Goal: Navigation & Orientation: Find specific page/section

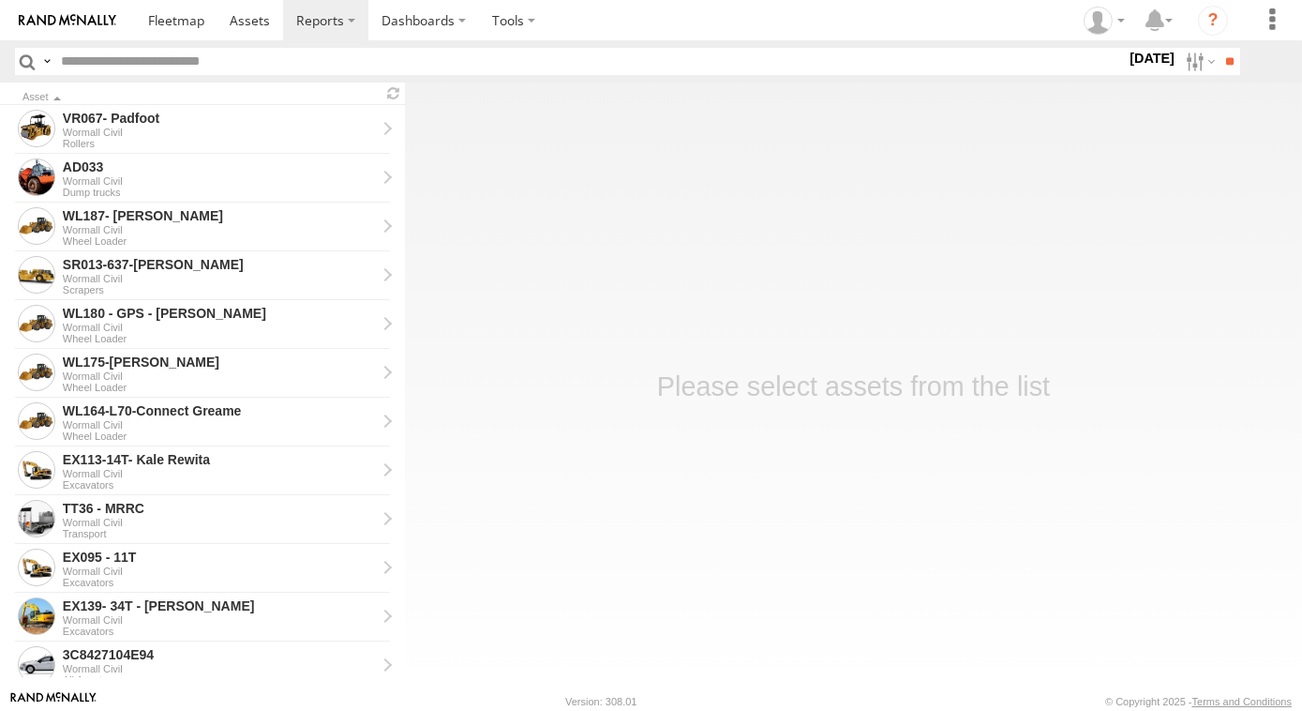
click at [105, 62] on input "text" at bounding box center [589, 61] width 1072 height 27
type input "***"
click at [1219, 48] on input "**" at bounding box center [1230, 61] width 22 height 27
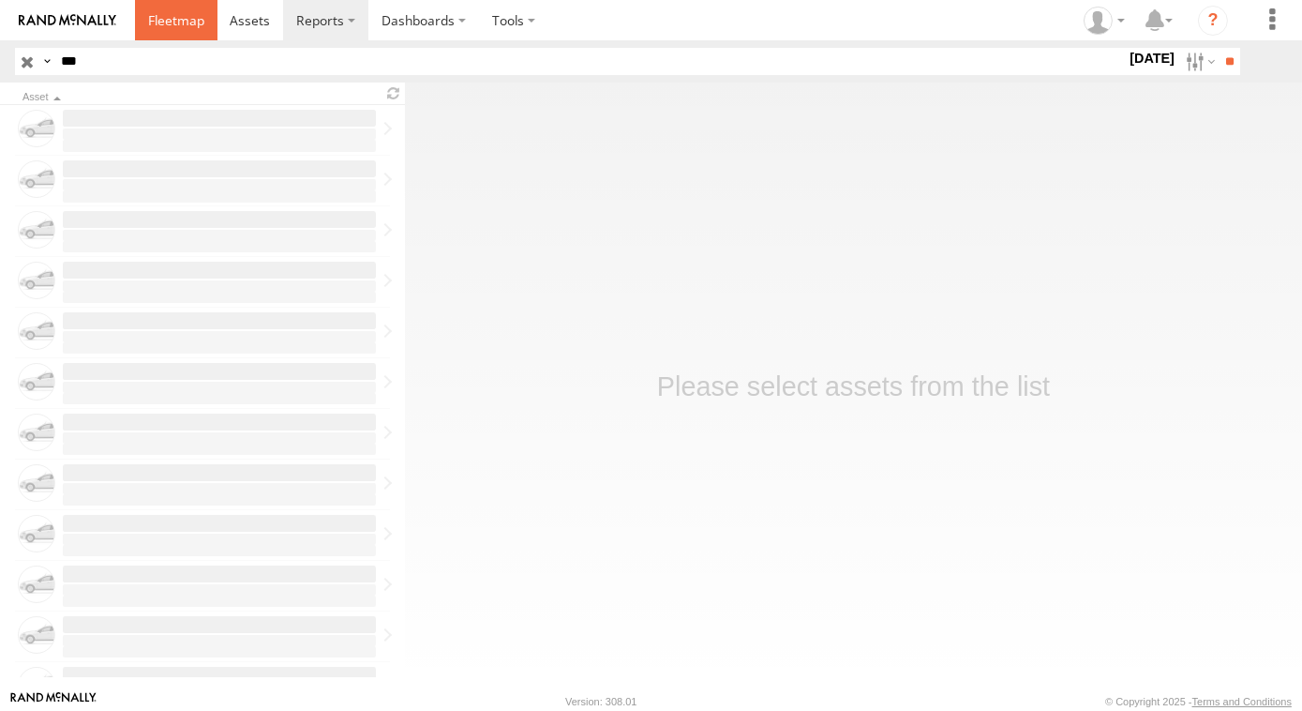
click at [191, 23] on span at bounding box center [176, 20] width 56 height 18
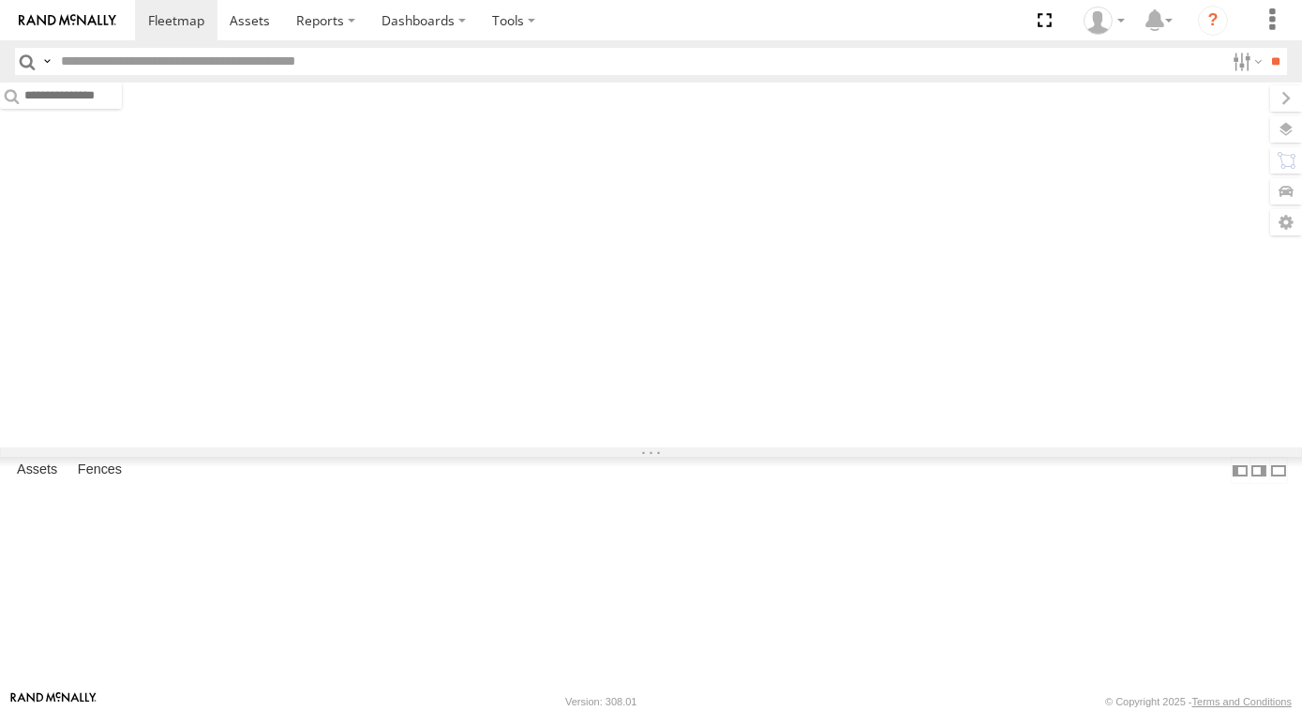
type input "*****"
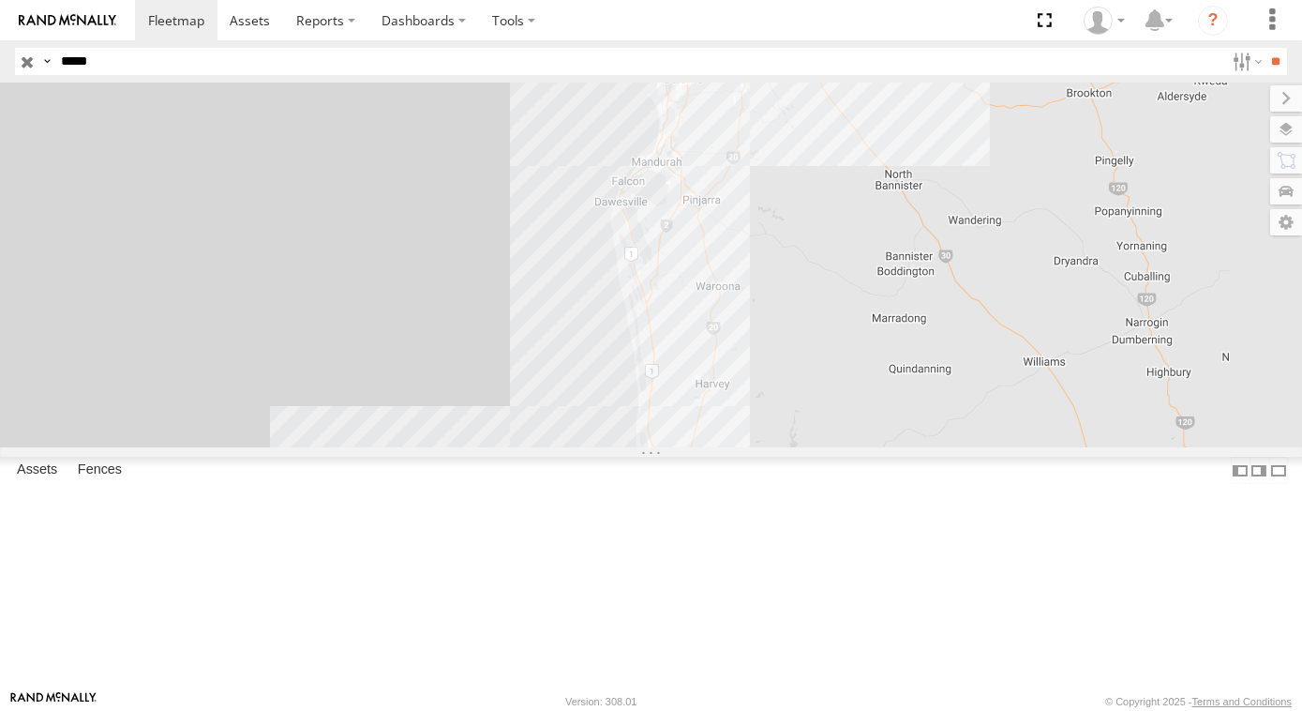
drag, startPoint x: 127, startPoint y: 67, endPoint x: 2, endPoint y: 64, distance: 125.7
click at [2, 64] on header "Search Query Asset ID Asset Label Registration Manufacturer Model VIN Job ID" at bounding box center [651, 61] width 1302 height 42
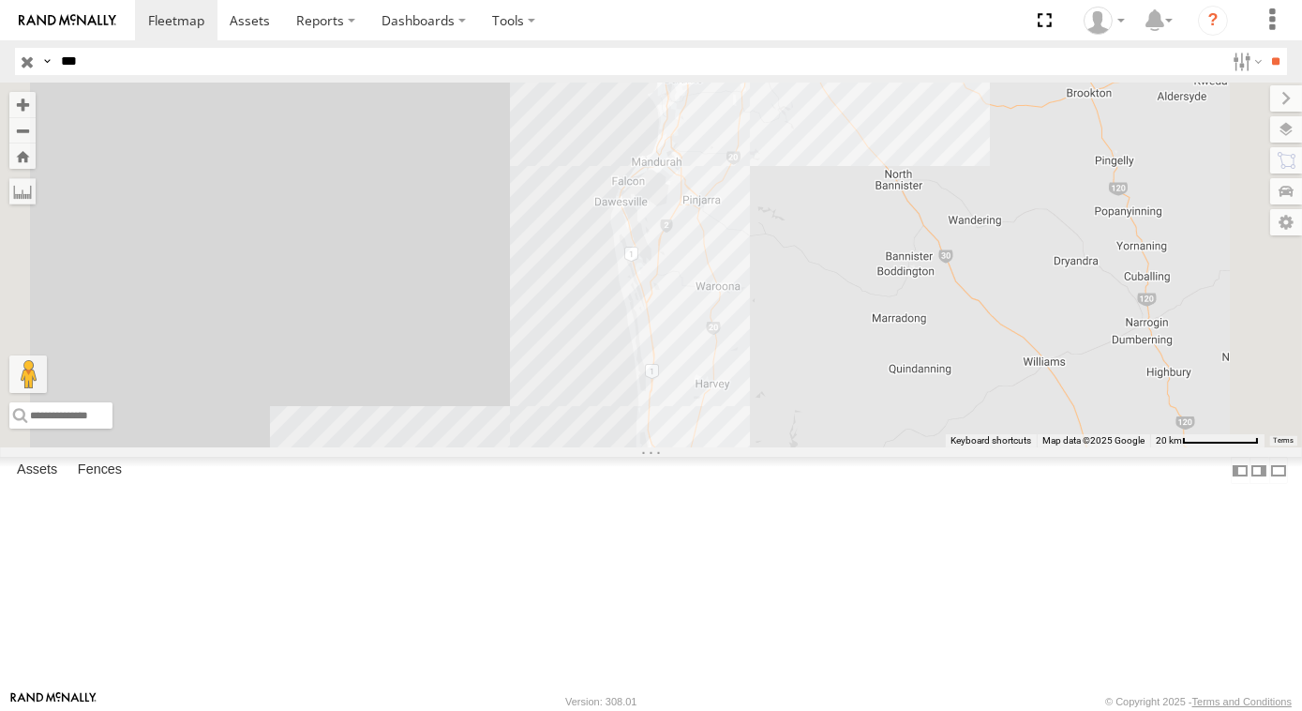
click at [1266, 48] on input "**" at bounding box center [1277, 61] width 22 height 27
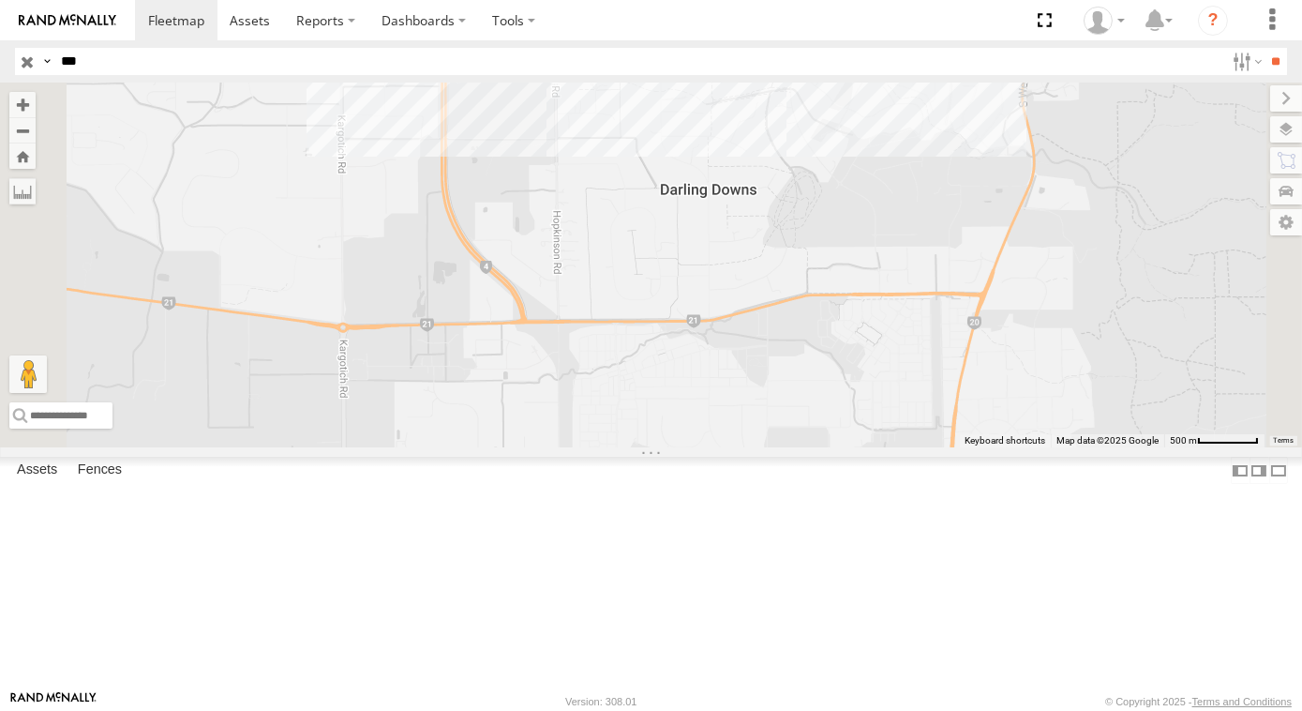
drag, startPoint x: 742, startPoint y: 211, endPoint x: 821, endPoint y: 676, distance: 471.7
click at [821, 447] on div "VP017 AD017 SR017-637D WC017-JCB GR017-140M- Brenom DP017 - PT150 PM017 - [PERS…" at bounding box center [651, 264] width 1302 height 365
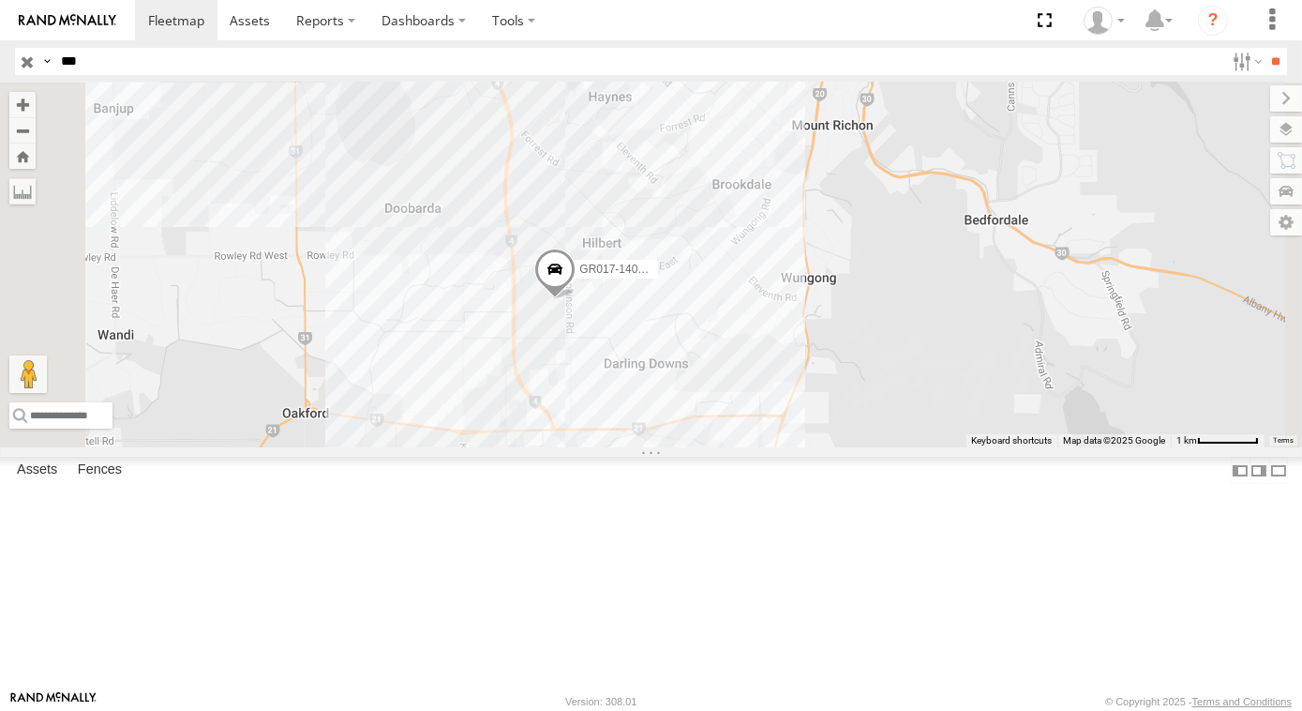
drag, startPoint x: 838, startPoint y: 349, endPoint x: 831, endPoint y: 510, distance: 161.4
click at [831, 447] on div "VP017 AD017 SR017-637D WC017-JCB GR017-140M- Brenom DP017 - PT150 PM017 - [PERS…" at bounding box center [651, 264] width 1302 height 365
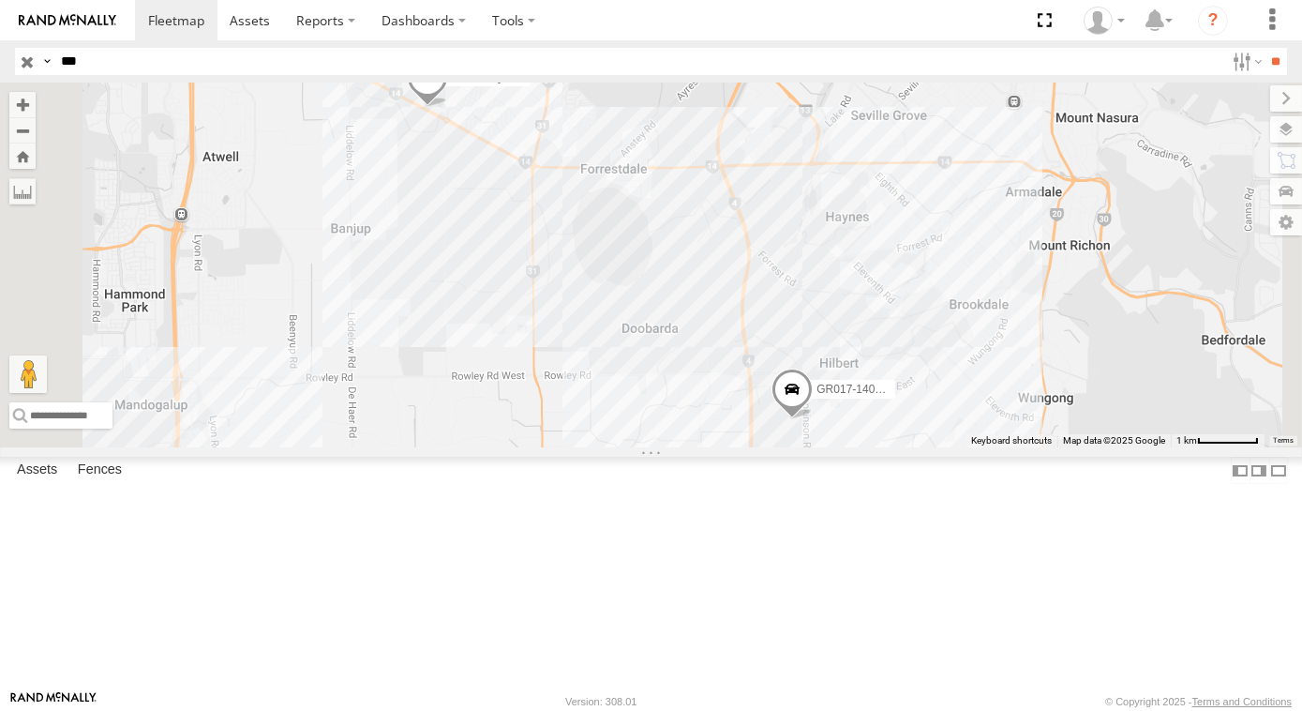
click at [137, 64] on input "***" at bounding box center [638, 61] width 1171 height 27
type input "***"
click at [1266, 48] on input "**" at bounding box center [1277, 61] width 22 height 27
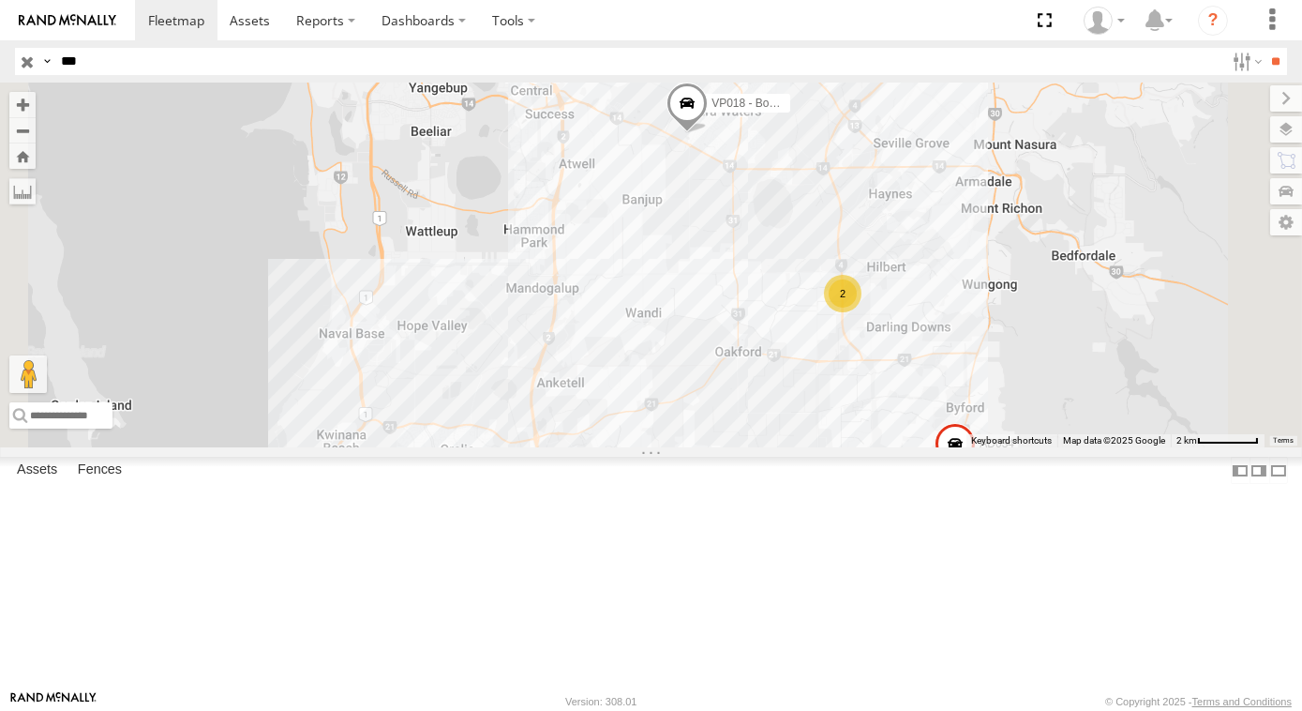
drag, startPoint x: 1185, startPoint y: 455, endPoint x: 1087, endPoint y: 458, distance: 97.6
click at [1087, 447] on div "VP018 - Boost Pump AD018 DP018 - PT150 GR018-[PERSON_NAME] AD034 2" at bounding box center [651, 264] width 1302 height 365
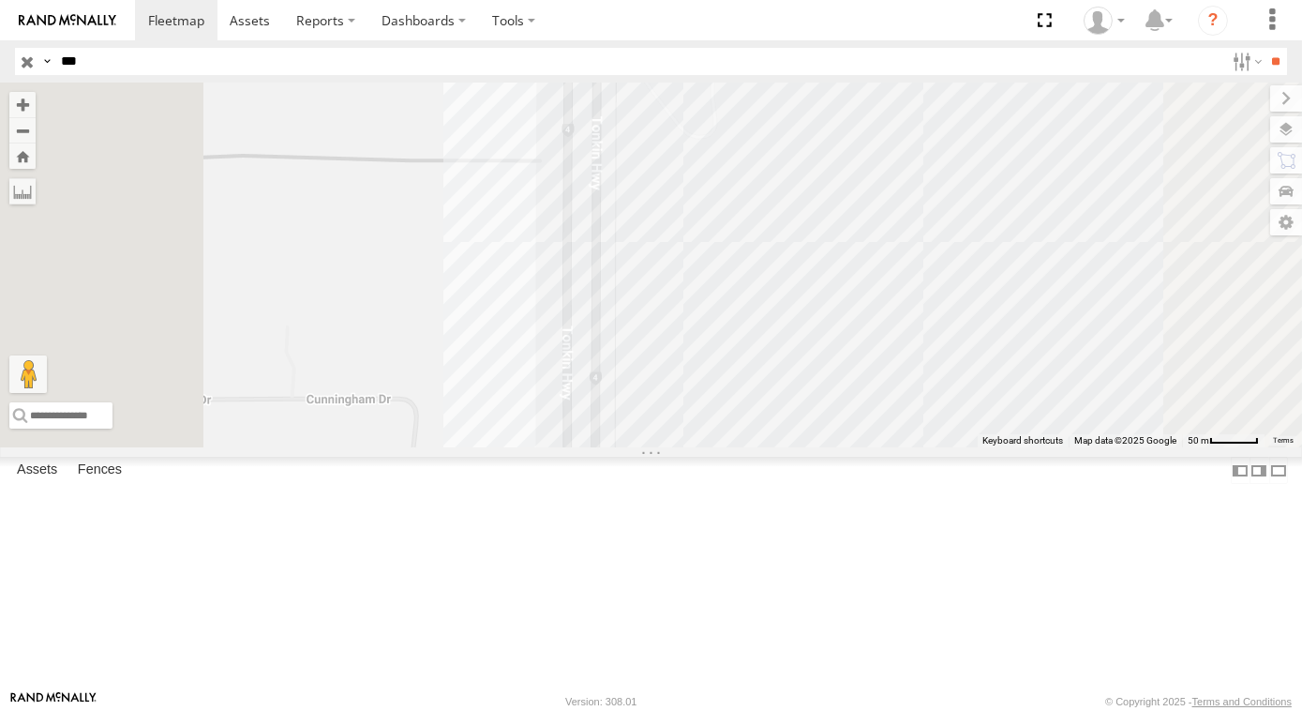
drag, startPoint x: 901, startPoint y: 344, endPoint x: 891, endPoint y: 527, distance: 183.1
click at [891, 447] on div "VP018 - Boost Pump AD018 DP018 - PT150 GR018-[PERSON_NAME] AD034 PM018 - [PERSO…" at bounding box center [651, 264] width 1302 height 365
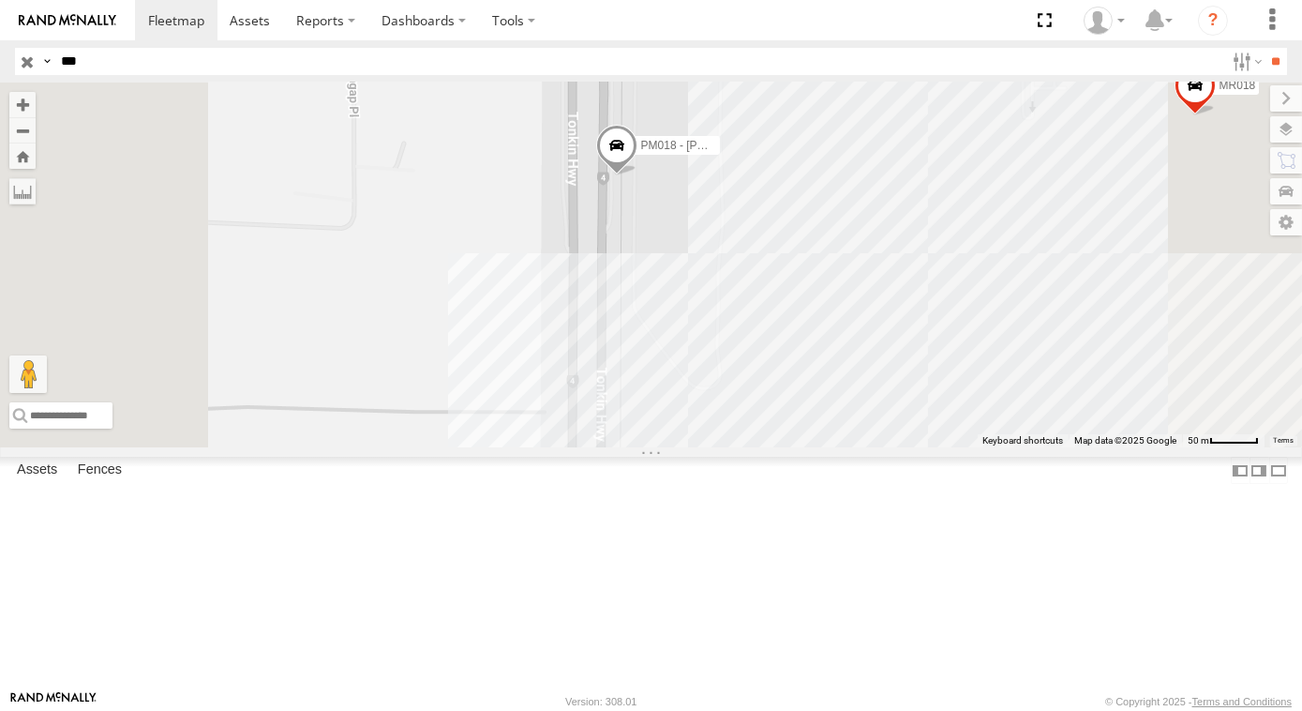
drag, startPoint x: 843, startPoint y: 249, endPoint x: 847, endPoint y: 499, distance: 249.4
click at [847, 447] on div "VP018 - Boost Pump AD018 DP018 - PT150 GR018-[PERSON_NAME] AD034 PM018 - [PERSO…" at bounding box center [651, 264] width 1302 height 365
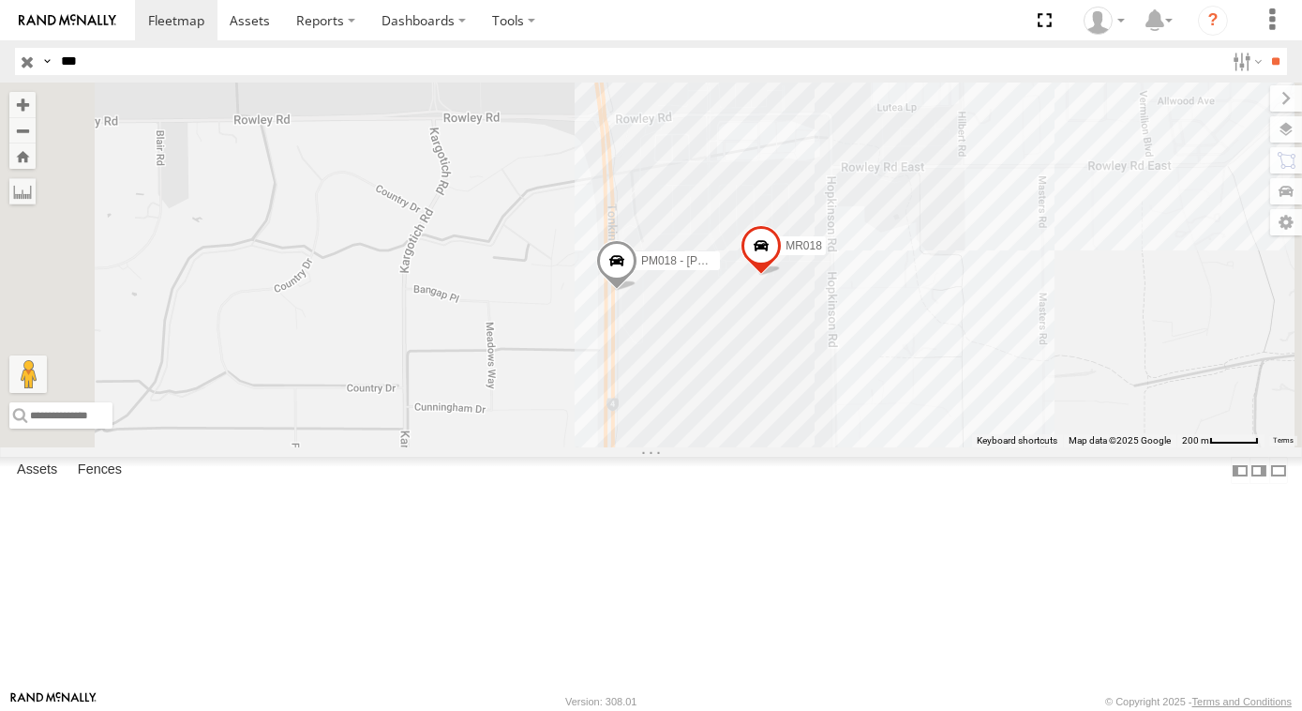
drag, startPoint x: 1097, startPoint y: 511, endPoint x: 1068, endPoint y: 451, distance: 66.7
click at [1069, 447] on div "VP018 - Boost Pump AD018 DP018 - PT150 GR018-[PERSON_NAME] AD034 PM018 - [PERSO…" at bounding box center [651, 264] width 1302 height 365
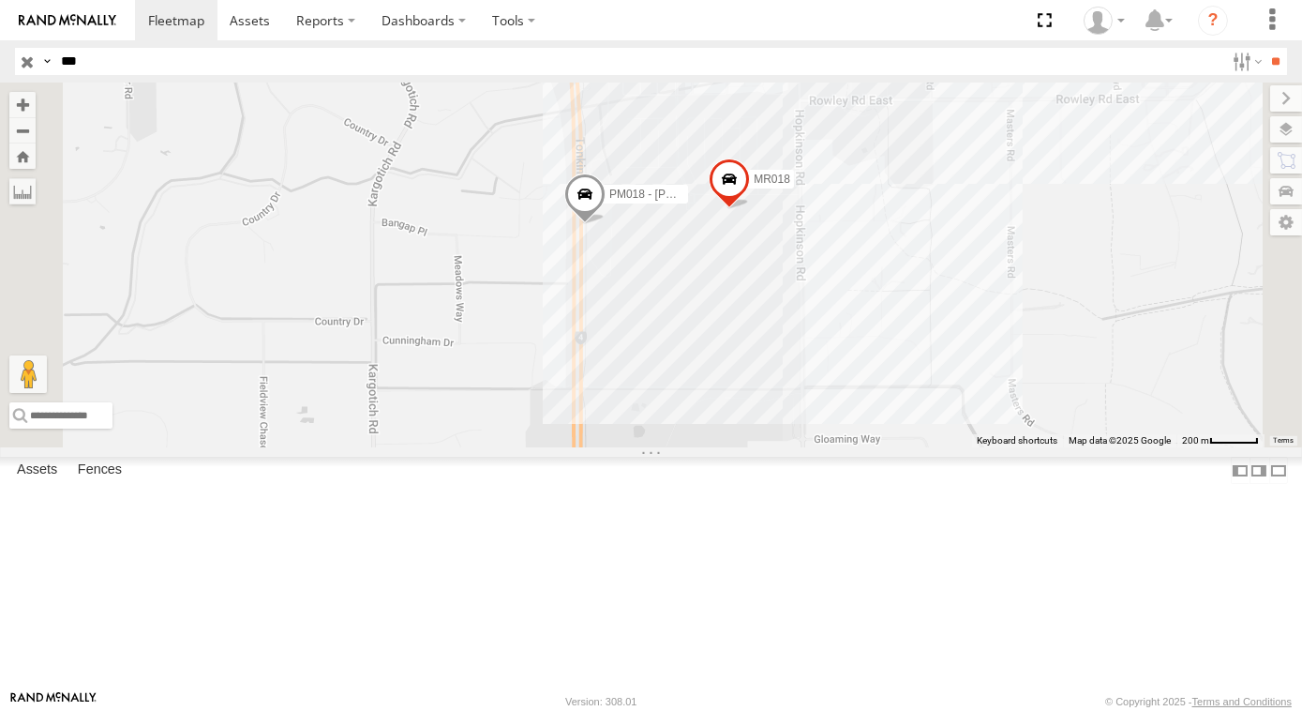
drag, startPoint x: 919, startPoint y: 568, endPoint x: 910, endPoint y: 508, distance: 60.6
click at [910, 447] on div "VP018 - Boost Pump AD018 DP018 - PT150 GR018-[PERSON_NAME] AD034 PM018 - [PERSO…" at bounding box center [651, 264] width 1302 height 365
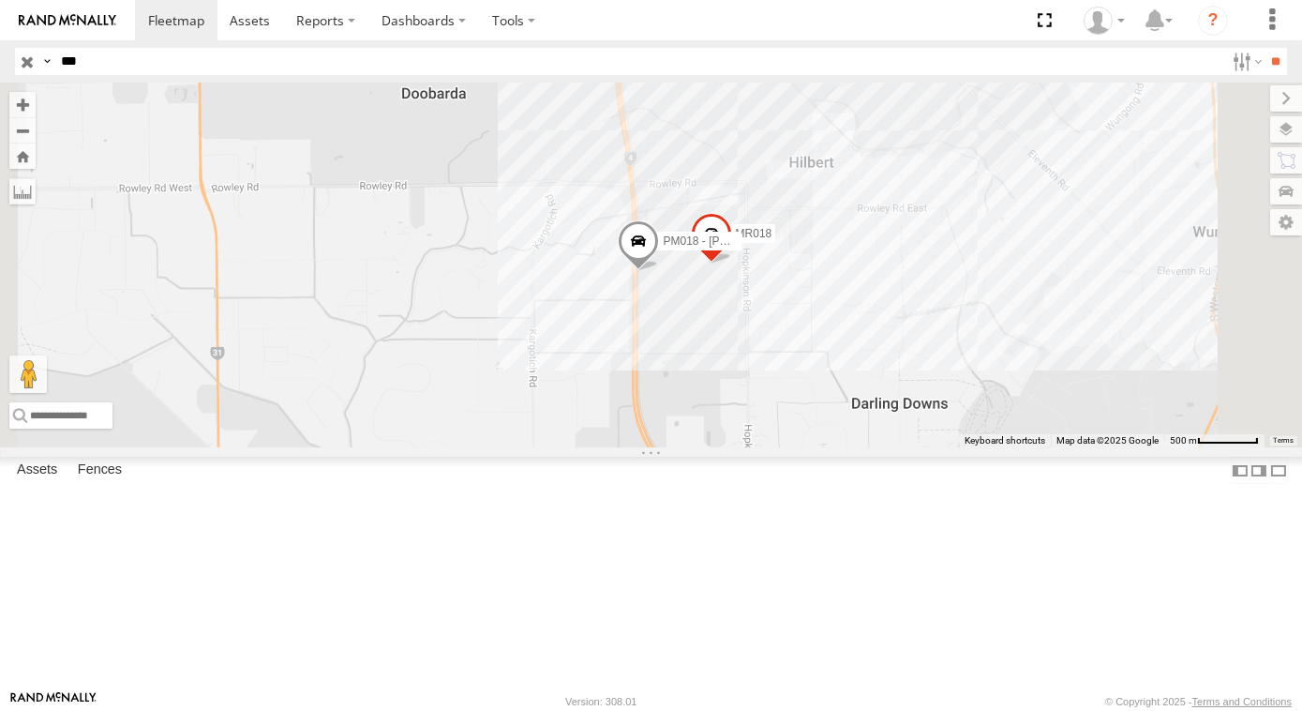
drag, startPoint x: 993, startPoint y: 520, endPoint x: 958, endPoint y: 493, distance: 44.1
click at [958, 447] on div "VP018 - Boost Pump AD018 DP018 - PT150 GR018-[PERSON_NAME] AD034 PM018 - [PERSO…" at bounding box center [651, 264] width 1302 height 365
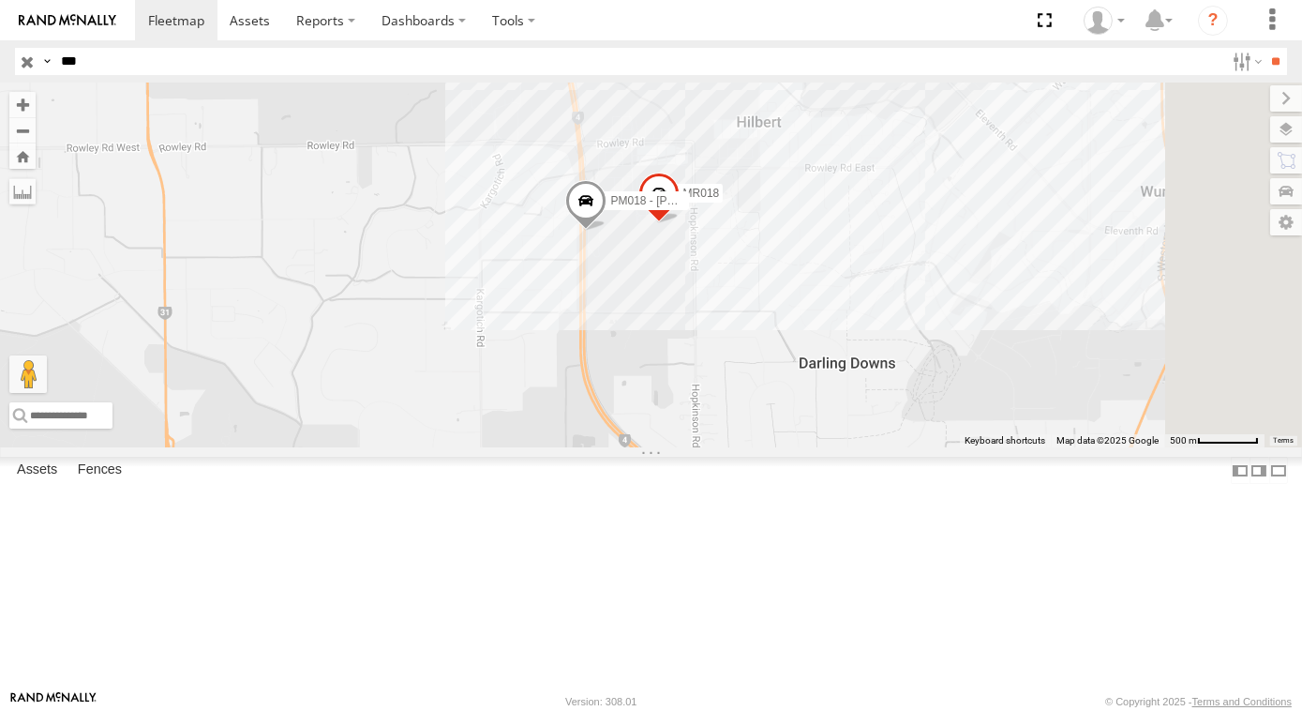
click at [977, 447] on div "VP018 - Boost Pump AD018 DP018 - PT150 GR018-[PERSON_NAME] AD034 PM018 - [PERSO…" at bounding box center [651, 264] width 1302 height 365
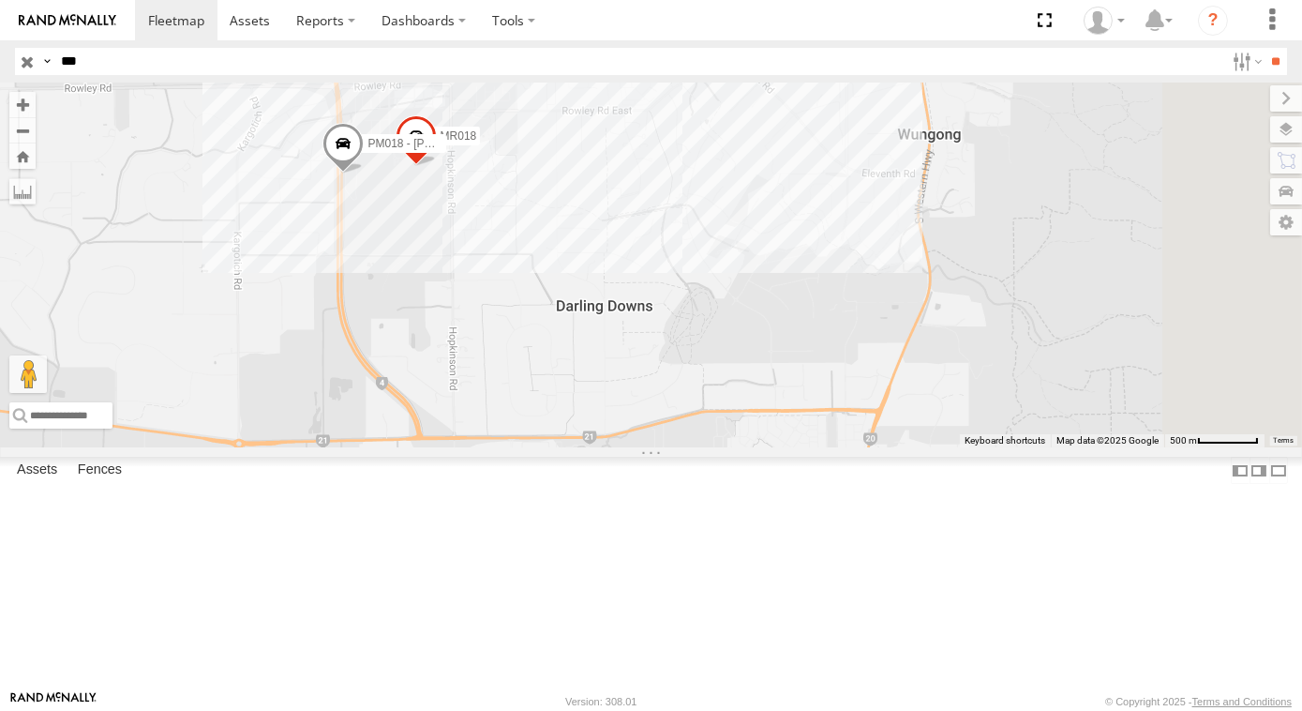
drag, startPoint x: 965, startPoint y: 526, endPoint x: 895, endPoint y: 458, distance: 96.8
click at [898, 447] on div "VP018 - Boost Pump AD018 DP018 - PT150 GR018-[PERSON_NAME] AD034 PM018 - [PERSO…" at bounding box center [651, 264] width 1302 height 365
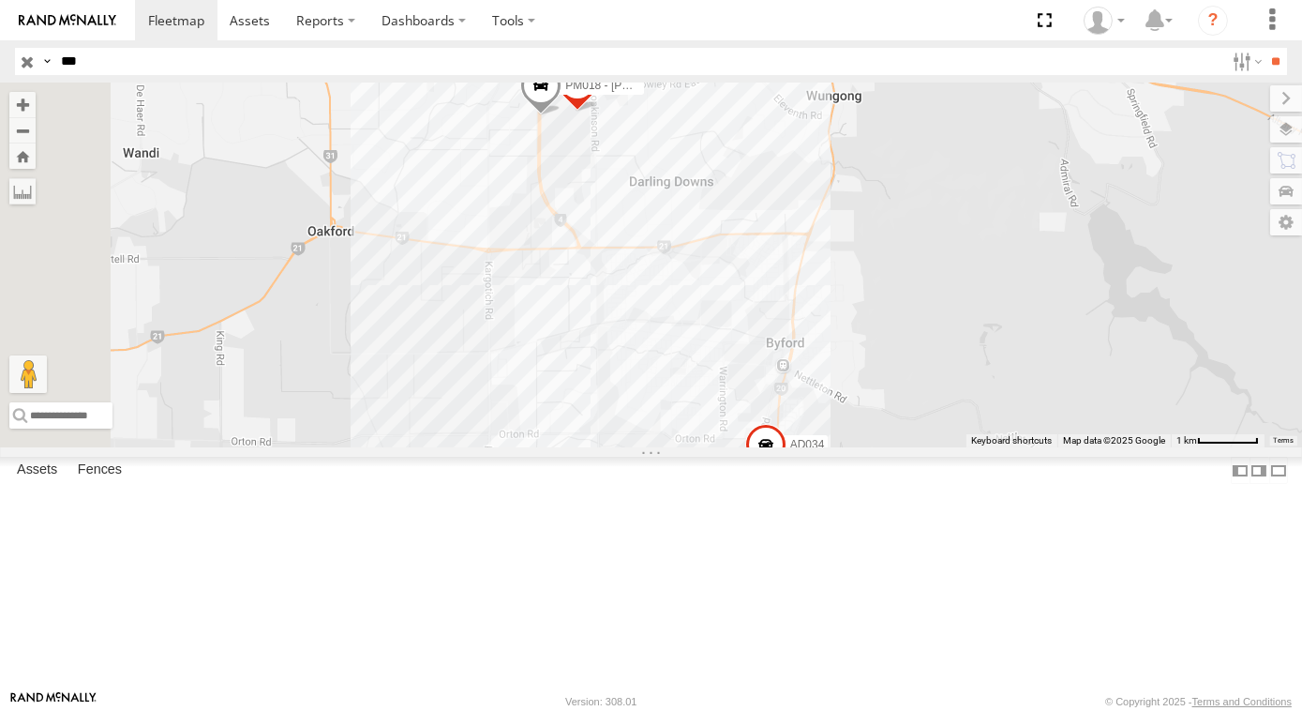
drag, startPoint x: 1119, startPoint y: 535, endPoint x: 1127, endPoint y: 487, distance: 48.4
click at [1127, 447] on div "VP018 - Boost Pump AD018 DP018 - PT150 GR018-[PERSON_NAME] AD034 PM018 - [PERSO…" at bounding box center [651, 264] width 1302 height 365
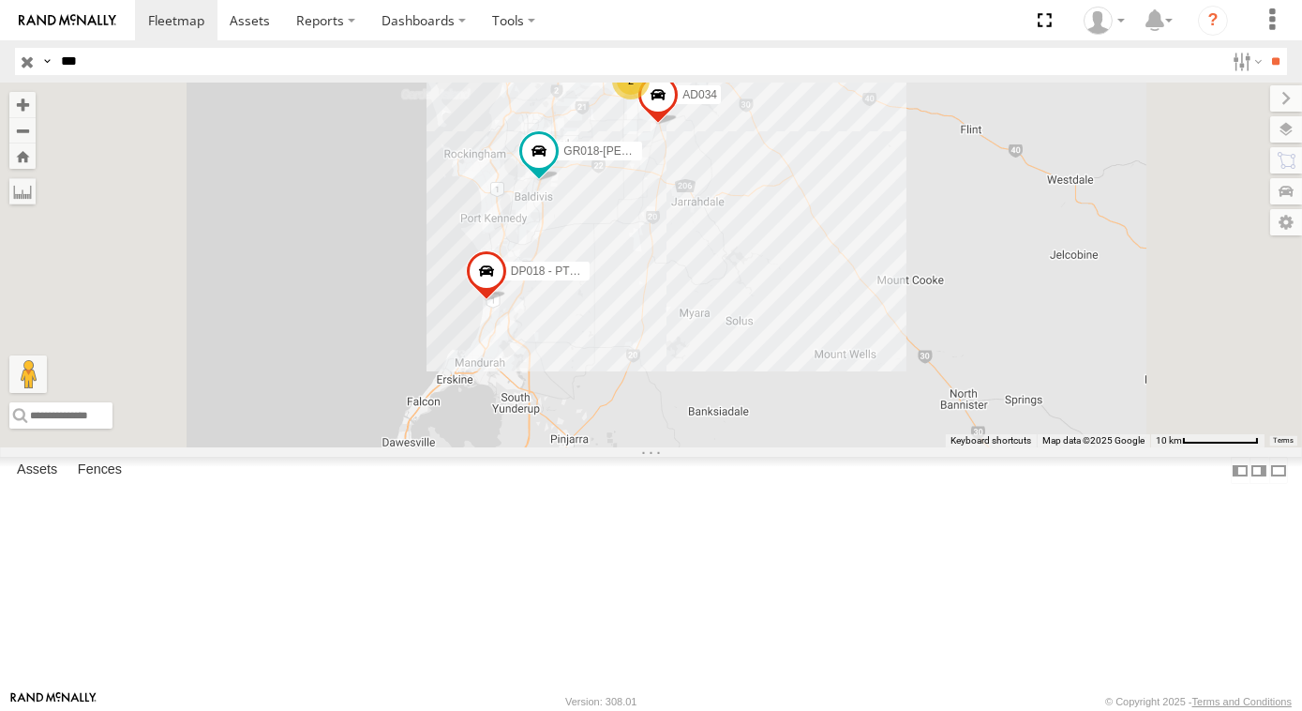
click at [27, 55] on input "button" at bounding box center [27, 61] width 24 height 27
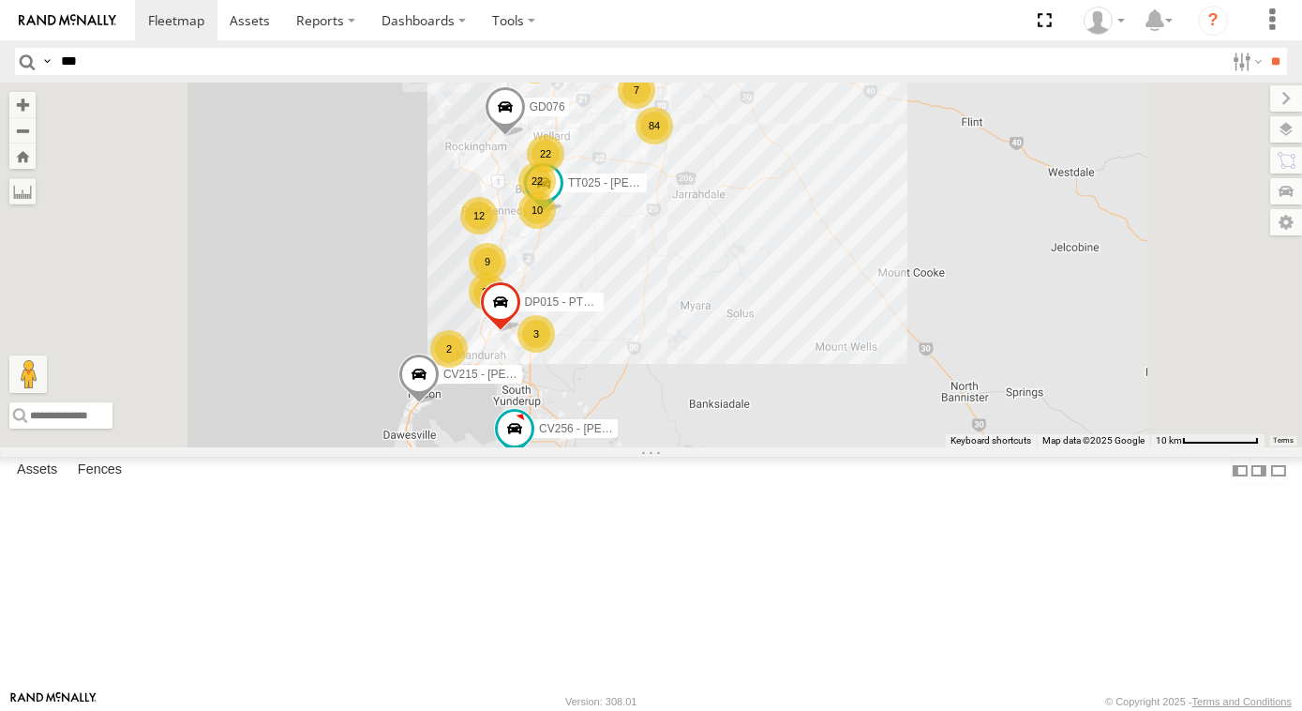
drag, startPoint x: 757, startPoint y: 443, endPoint x: 777, endPoint y: 306, distance: 139.2
click at [555, 315] on div "3" at bounding box center [535, 333] width 37 height 37
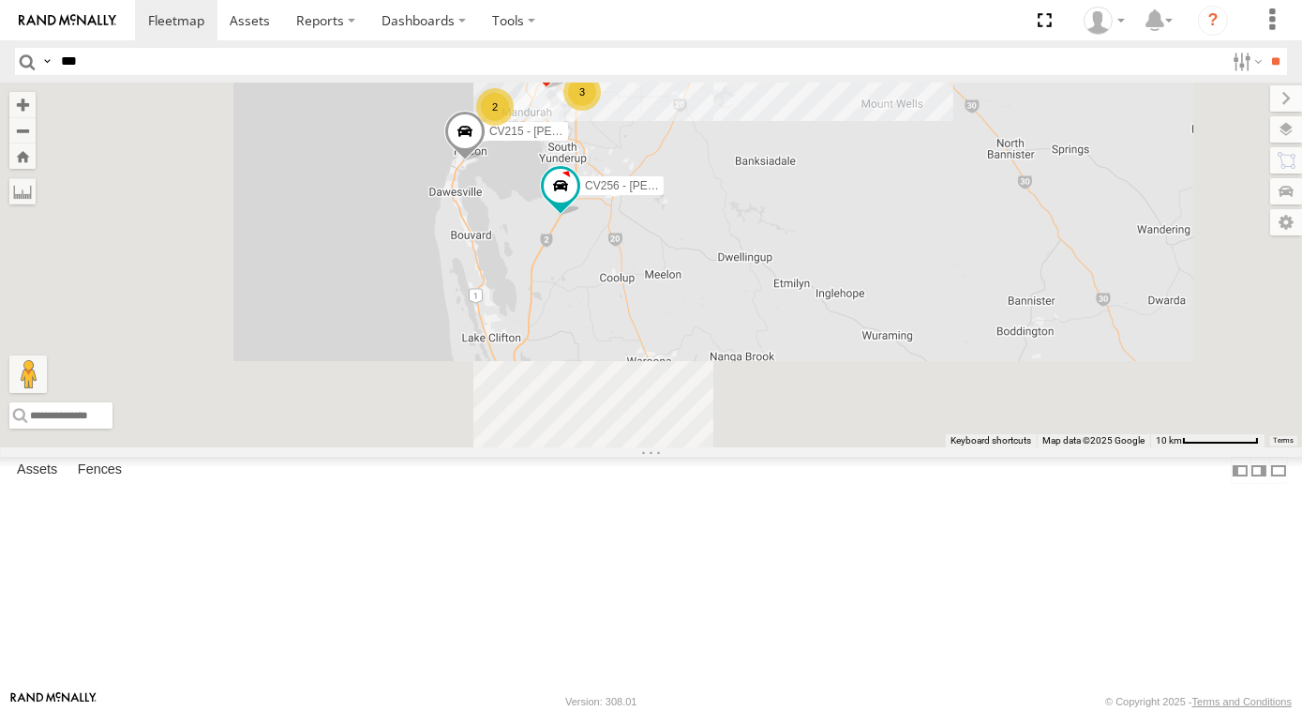
drag, startPoint x: 860, startPoint y: 412, endPoint x: 858, endPoint y: 422, distance: 10.5
click at [862, 404] on div "84 10 39 CV256 - [PERSON_NAME] 12 22 22 36 26 8 2 9 2 3 2 TT025 - [PERSON_NAME]…" at bounding box center [651, 264] width 1302 height 365
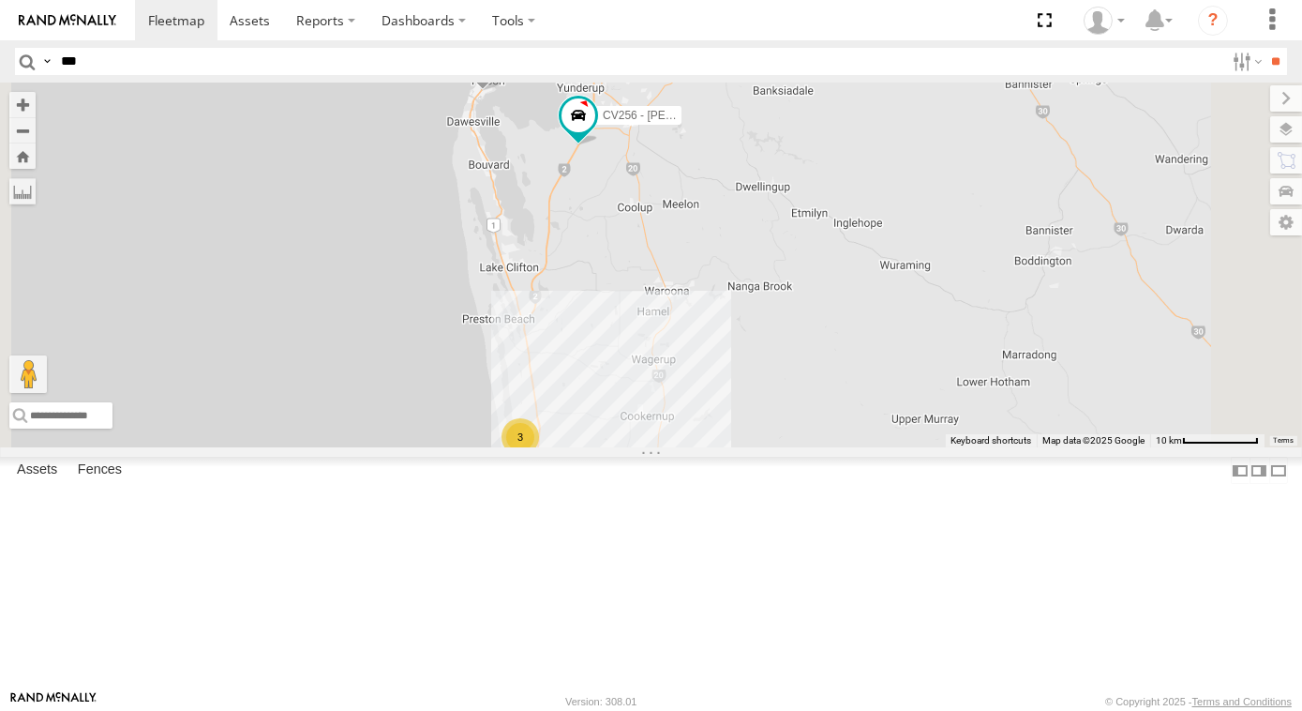
click at [539, 456] on div "3" at bounding box center [520, 436] width 37 height 37
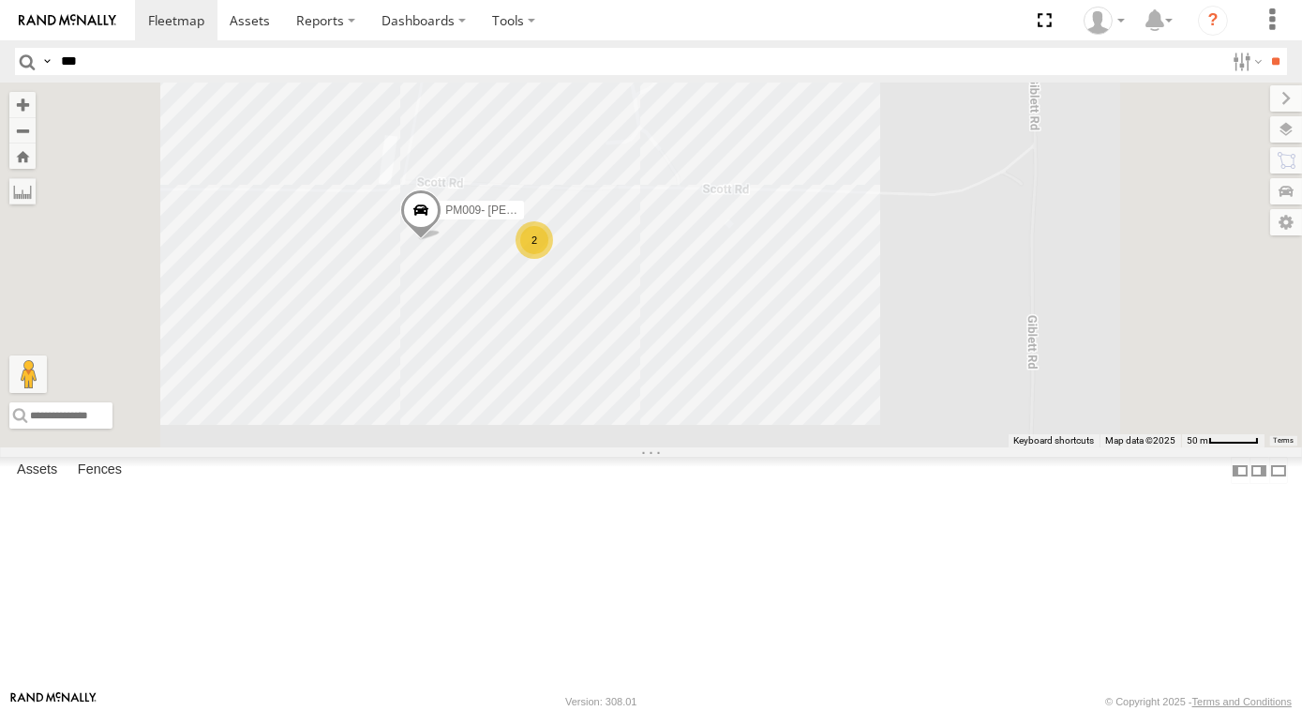
click at [553, 259] on div "2" at bounding box center [534, 239] width 37 height 37
